Goal: Complete application form: Complete application form

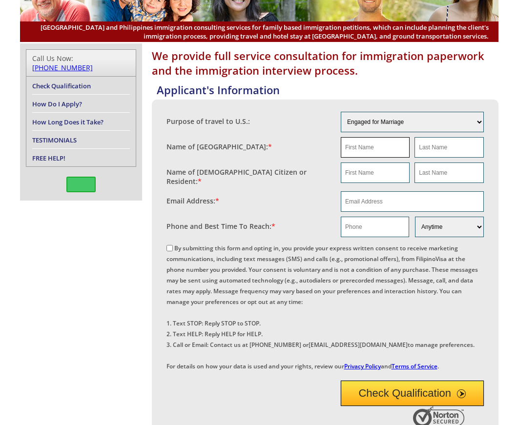
scroll to position [82, 0]
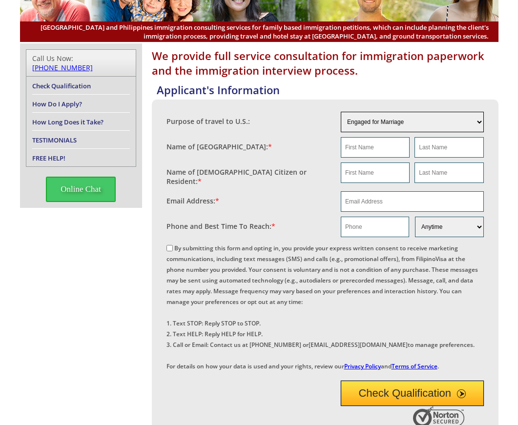
click at [377, 121] on select "Engaged for Marriage Already Married to U.S. Citizen / Resident For Short Term …" at bounding box center [412, 122] width 143 height 21
select select "2"
click at [341, 112] on select "Engaged for Marriage Already Married to U.S. Citizen / Resident For Short Term …" at bounding box center [412, 122] width 143 height 21
click at [356, 145] on input "text" at bounding box center [375, 147] width 69 height 21
click at [377, 150] on input "text" at bounding box center [375, 147] width 69 height 21
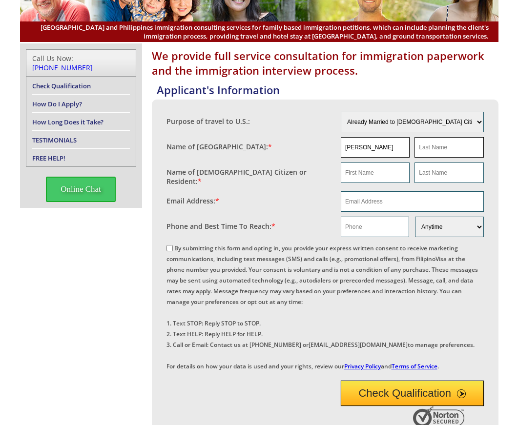
type input "Mona"
click at [462, 150] on input "text" at bounding box center [449, 147] width 69 height 21
type input "na"
click at [365, 181] on input "text" at bounding box center [375, 173] width 69 height 21
type input "[PERSON_NAME]"
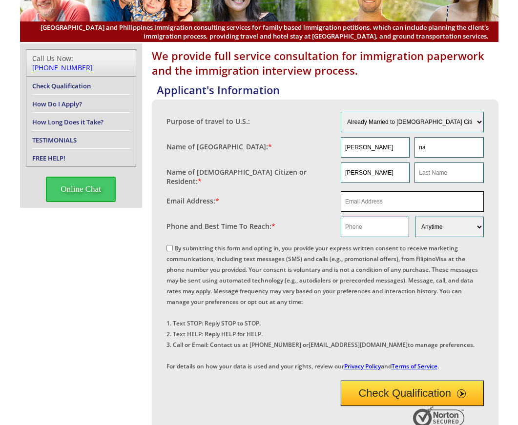
paste input "monamacapil23@yahoo.com.ph"
click at [416, 203] on input "email" at bounding box center [412, 201] width 143 height 21
type input "monamacapil23@yahoo.com.ph"
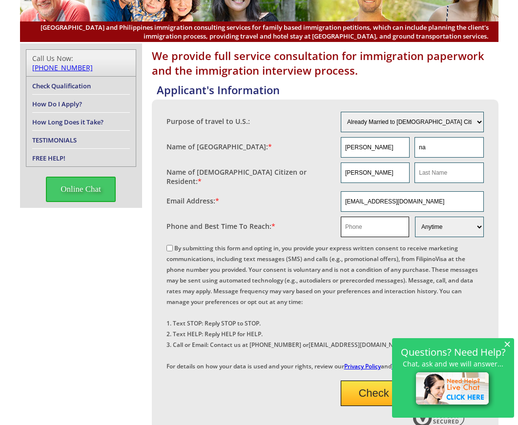
click at [382, 220] on input "text" at bounding box center [375, 227] width 68 height 21
paste input "+63 9171297134"
click at [356, 222] on input "+63 9171297134" at bounding box center [375, 227] width 68 height 21
click at [382, 224] on input "09171297134" at bounding box center [375, 227] width 68 height 21
type input "09171297135"
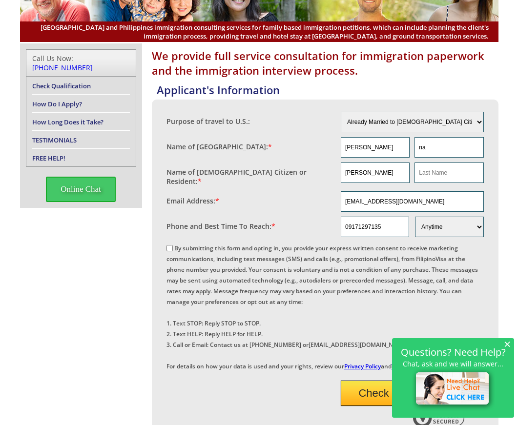
click at [201, 244] on label "By submitting this form and opting in, you provide your express written consent…" at bounding box center [323, 307] width 312 height 126
click at [173, 245] on input "By submitting this form and opting in, you provide your express written consent…" at bounding box center [170, 248] width 6 height 6
checkbox input "true"
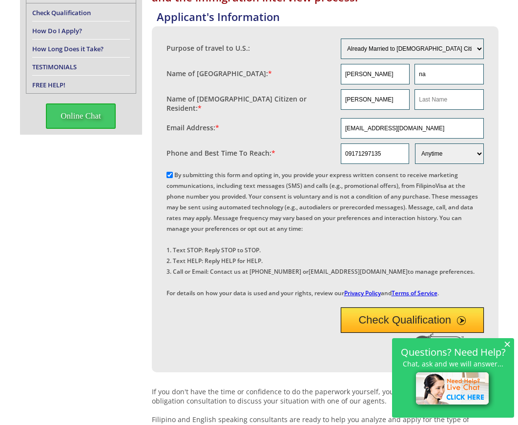
scroll to position [163, 0]
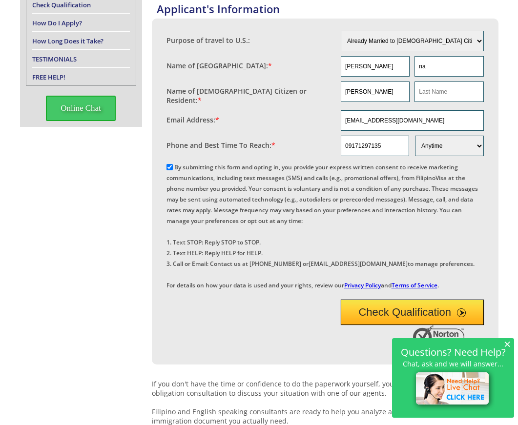
click at [515, 342] on div "We provide full service consultation for immigration paperwork and the immigrat…" at bounding box center [259, 259] width 518 height 595
click at [508, 348] on span "×" at bounding box center [507, 344] width 7 height 8
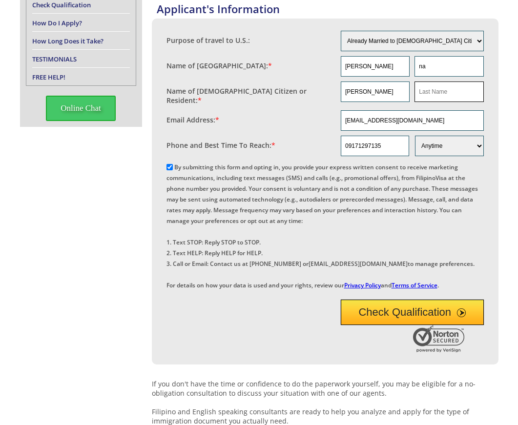
click at [443, 96] on input "text" at bounding box center [449, 92] width 69 height 21
type input "na"
click at [411, 325] on button "Check Qualification" at bounding box center [412, 312] width 143 height 25
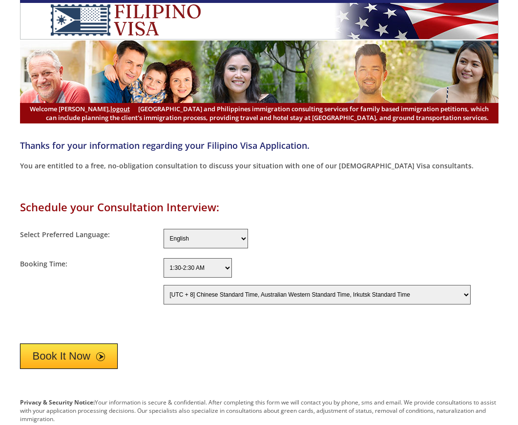
select select "-480"
click at [221, 289] on select "[UTC - 12] [PERSON_NAME][GEOGRAPHIC_DATA] Time [UTC - 11] Niue Time, [GEOGRAPHI…" at bounding box center [317, 295] width 307 height 20
click at [252, 340] on div "Book It Now" at bounding box center [259, 354] width 479 height 30
click at [86, 354] on button "Book It Now" at bounding box center [69, 356] width 98 height 25
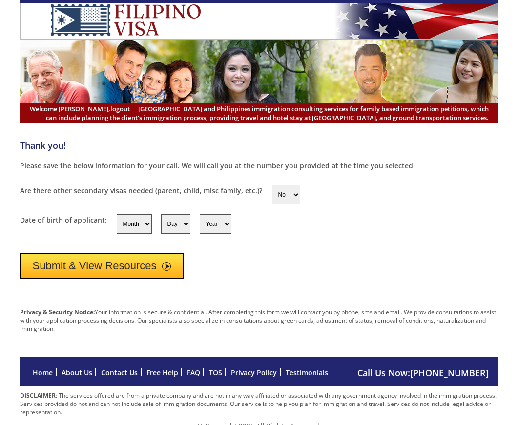
click at [114, 265] on button "Submit & View Resources" at bounding box center [102, 265] width 164 height 25
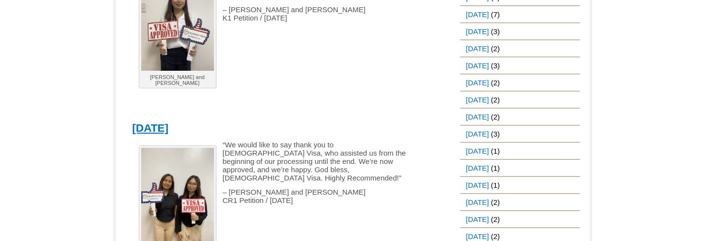
scroll to position [830, 0]
